Goal: Entertainment & Leisure: Consume media (video, audio)

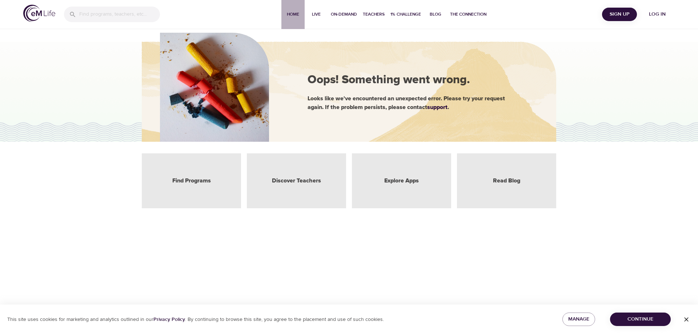
click at [294, 16] on span "Home" at bounding box center [292, 15] width 17 height 8
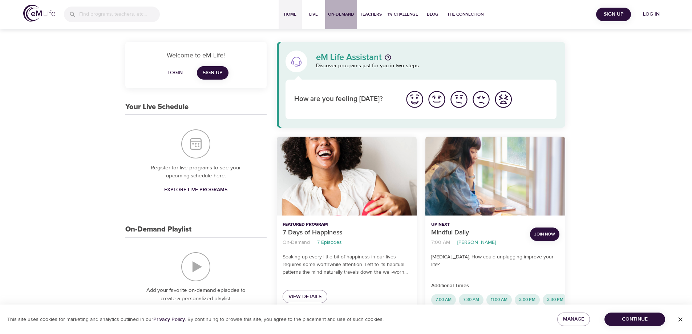
click at [337, 13] on span "On-Demand" at bounding box center [341, 15] width 26 height 8
select select "recent"
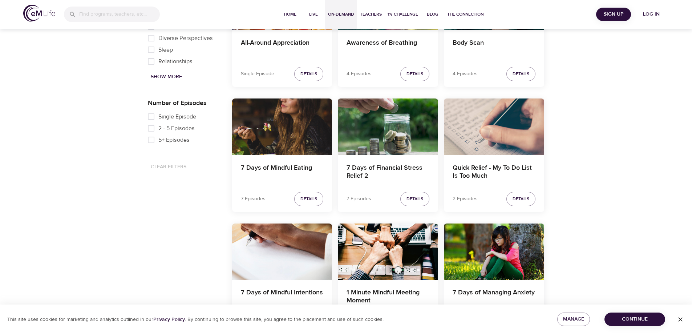
scroll to position [291, 0]
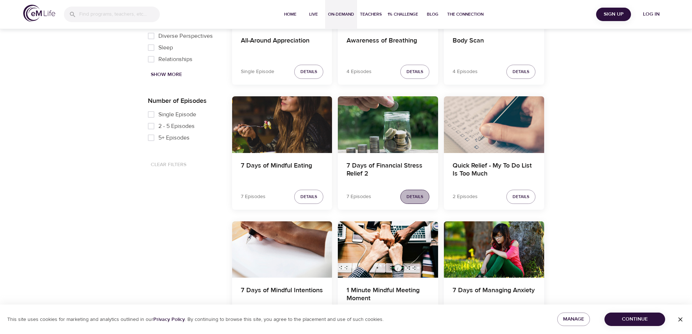
click at [417, 197] on span "Details" at bounding box center [415, 197] width 17 height 8
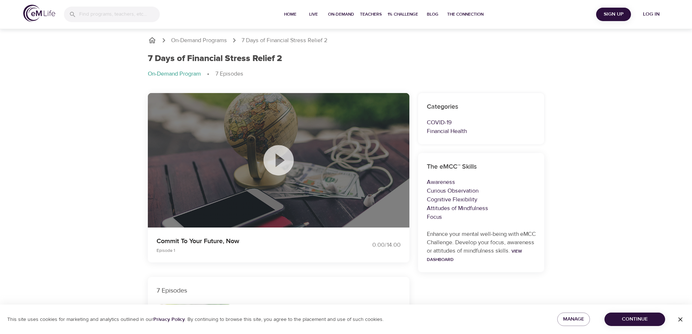
click at [281, 157] on icon at bounding box center [279, 160] width 30 height 30
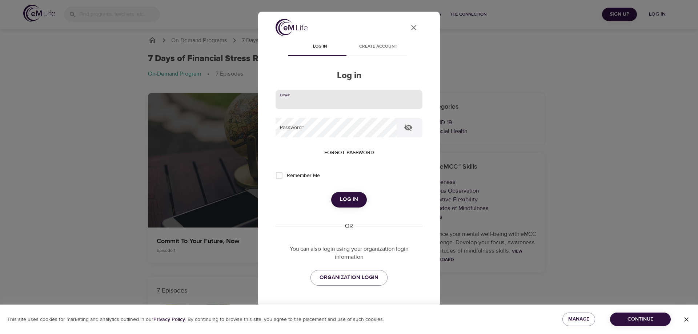
click at [293, 100] on input "email" at bounding box center [349, 100] width 147 height 20
type input "[EMAIL_ADDRESS][DOMAIN_NAME]"
click at [331, 192] on button "Log in" at bounding box center [349, 199] width 36 height 15
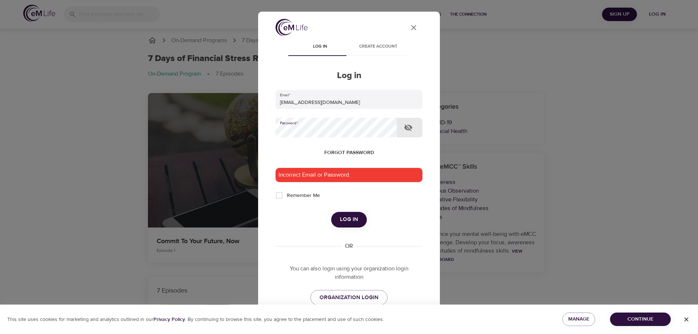
click at [331, 212] on button "Log in" at bounding box center [349, 219] width 36 height 15
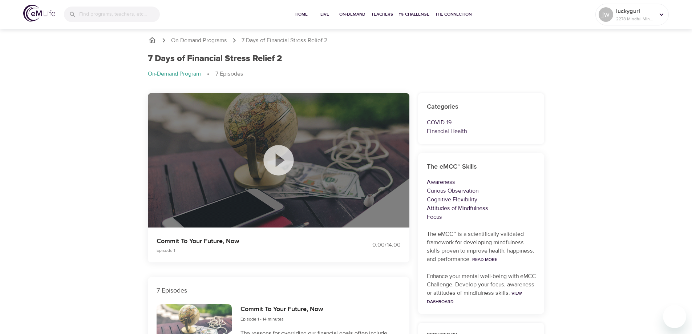
click at [281, 164] on icon at bounding box center [279, 160] width 30 height 30
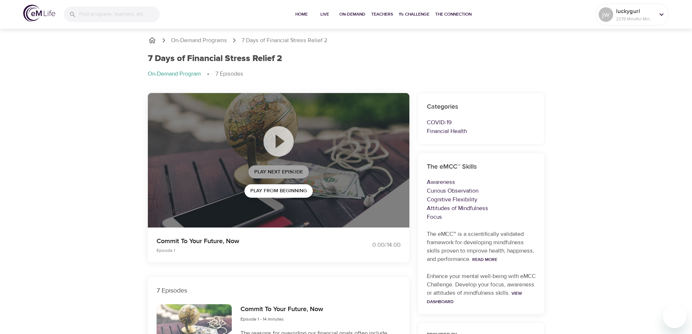
click at [281, 174] on span "Play Next Episode" at bounding box center [278, 172] width 49 height 9
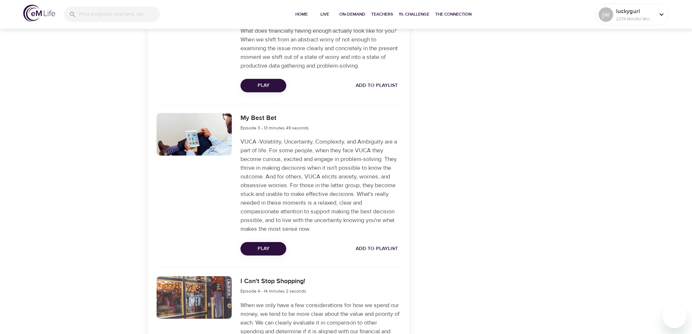
scroll to position [545, 0]
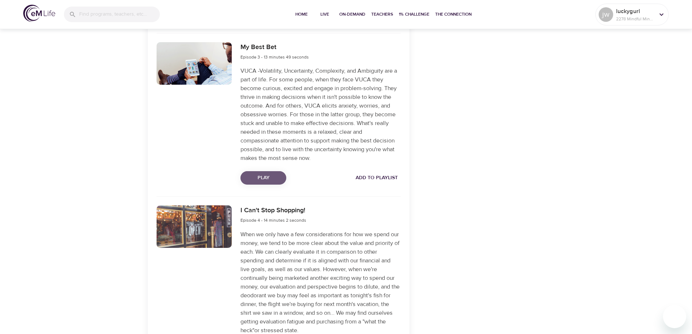
click at [267, 178] on span "Play" at bounding box center [263, 177] width 34 height 9
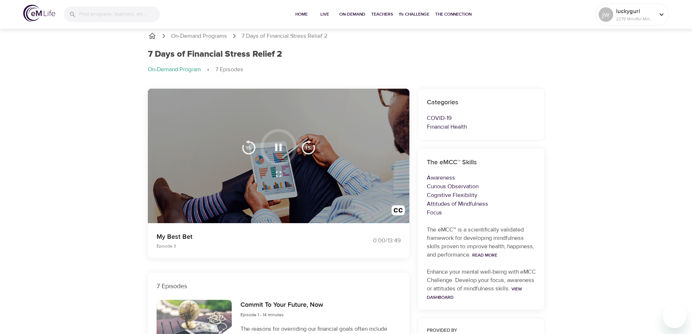
scroll to position [0, 0]
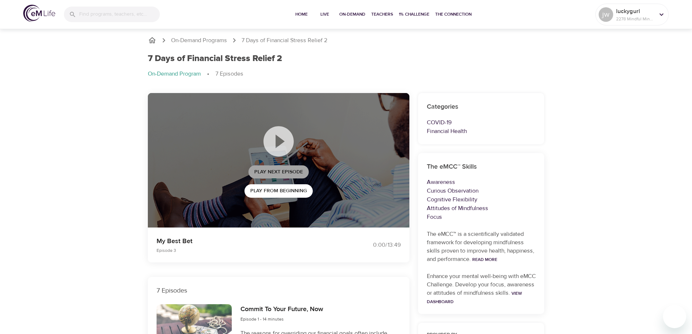
click at [280, 169] on span "Play Next Episode" at bounding box center [278, 172] width 49 height 9
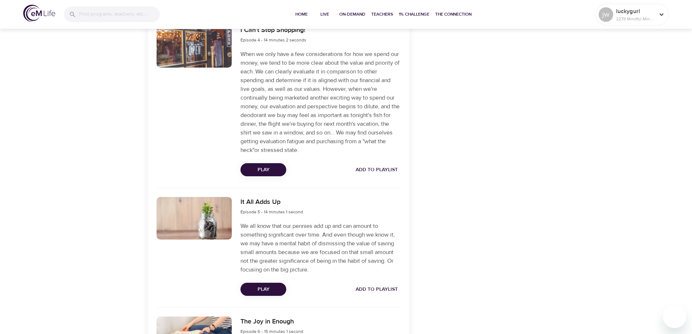
scroll to position [727, 0]
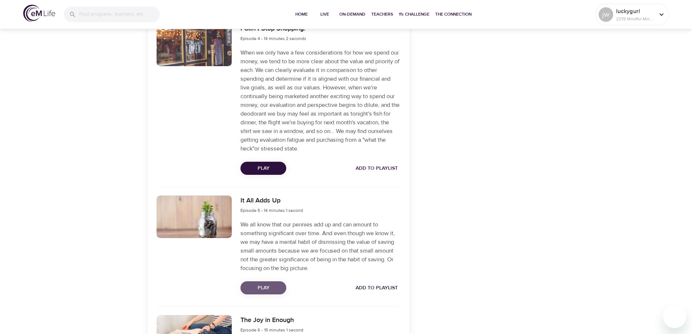
click at [259, 288] on span "Play" at bounding box center [263, 288] width 34 height 9
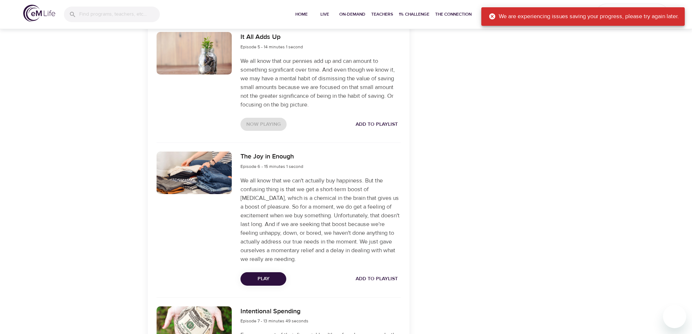
scroll to position [909, 0]
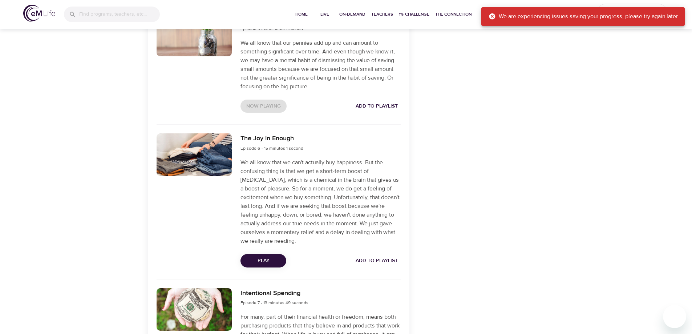
click at [262, 260] on span "Play" at bounding box center [263, 260] width 34 height 9
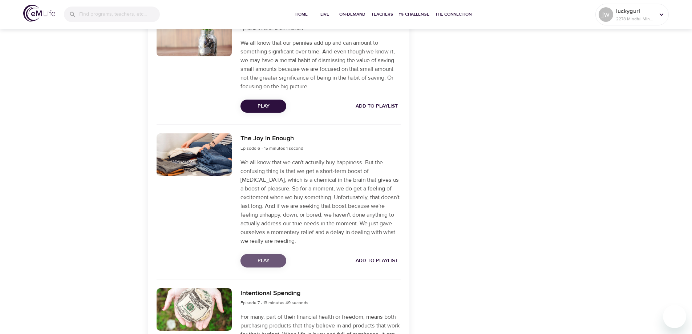
click at [262, 258] on span "Play" at bounding box center [263, 260] width 34 height 9
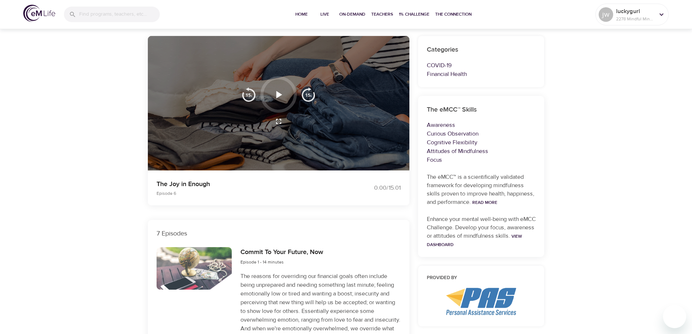
scroll to position [36, 0]
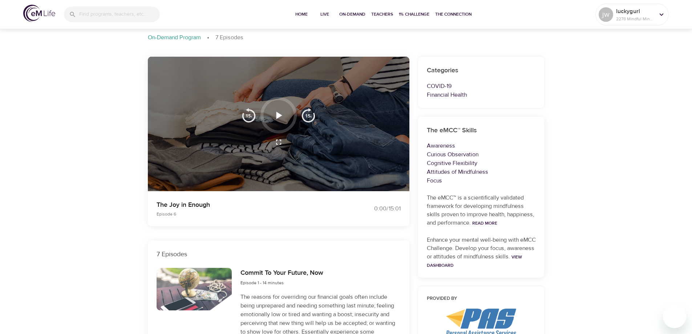
click at [281, 115] on icon "button" at bounding box center [280, 115] width 6 height 7
